Goal: Information Seeking & Learning: Learn about a topic

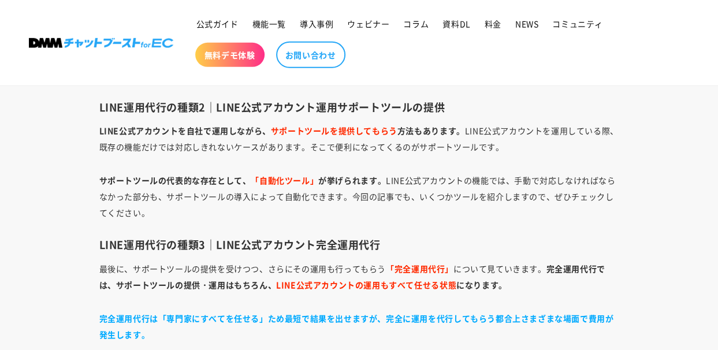
scroll to position [1721, 0]
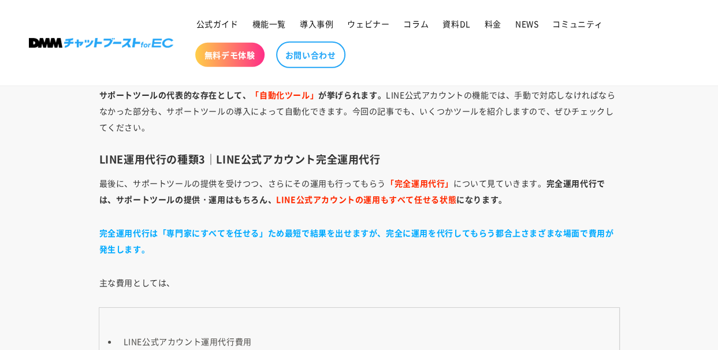
scroll to position [1788, 0]
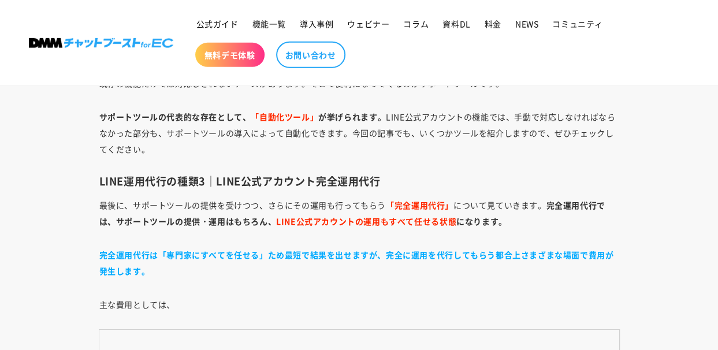
scroll to position [1777, 0]
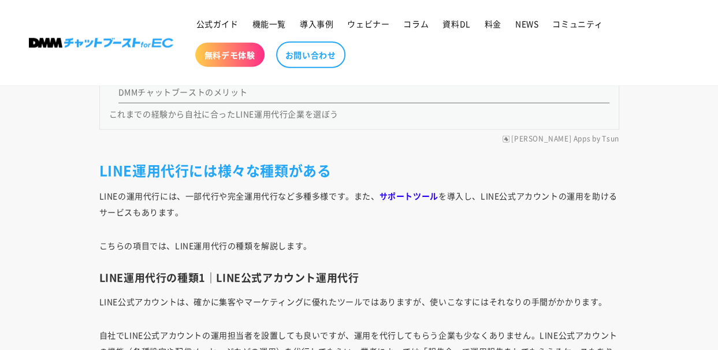
scroll to position [1427, 0]
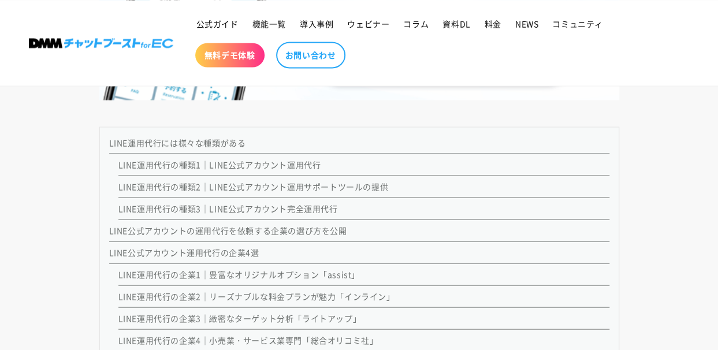
scroll to position [985, 0]
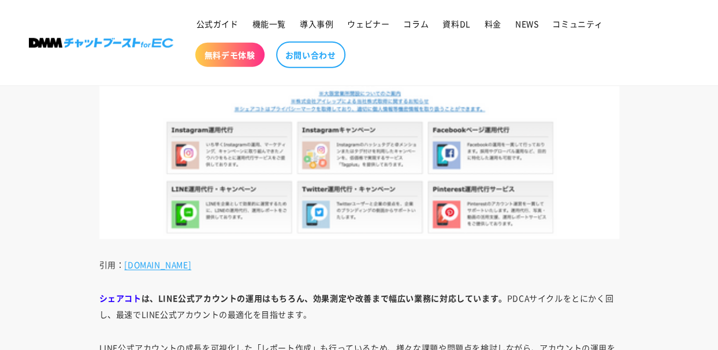
scroll to position [7921, 0]
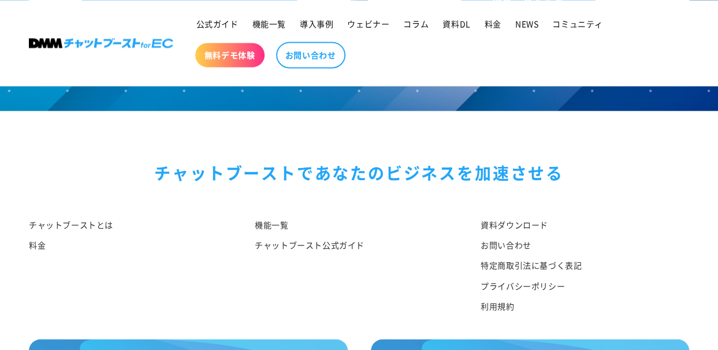
scroll to position [11667, 0]
